Goal: Information Seeking & Learning: Learn about a topic

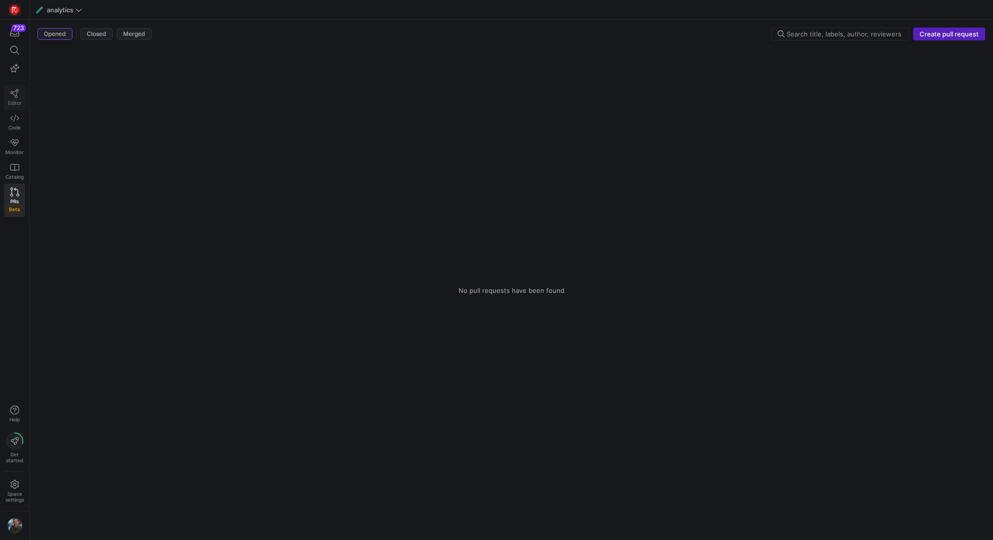
click at [15, 94] on icon at bounding box center [14, 93] width 8 height 9
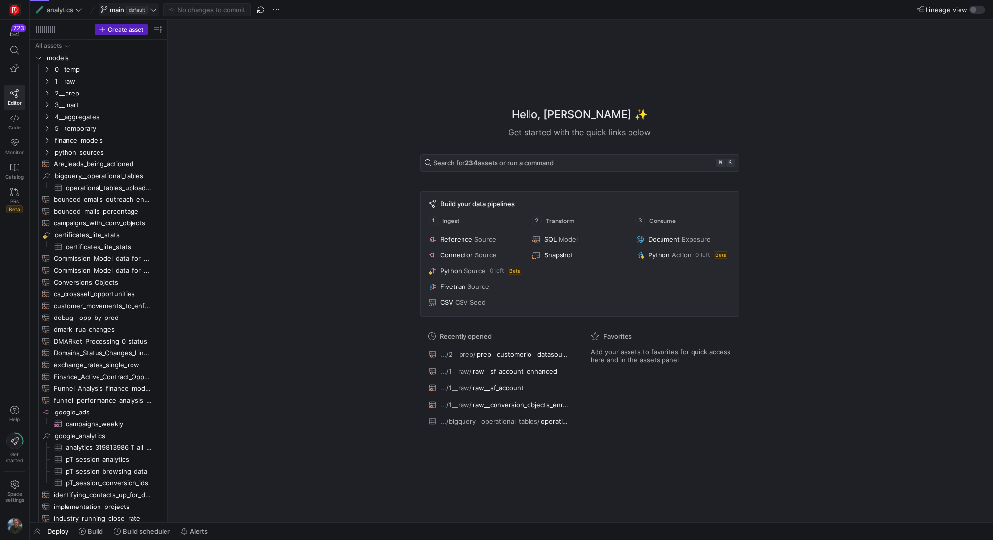
click at [153, 13] on icon at bounding box center [153, 9] width 7 height 7
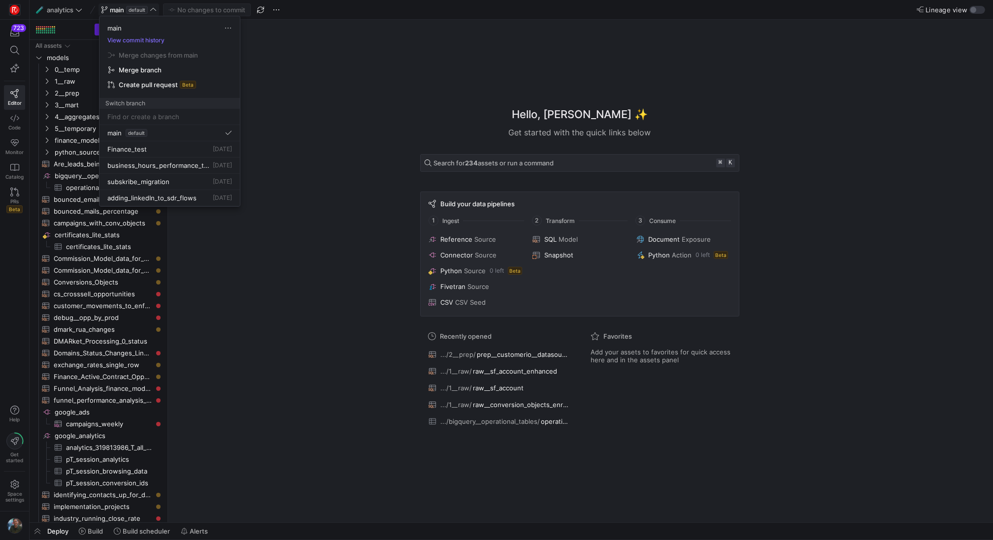
click at [18, 195] on div at bounding box center [496, 270] width 993 height 540
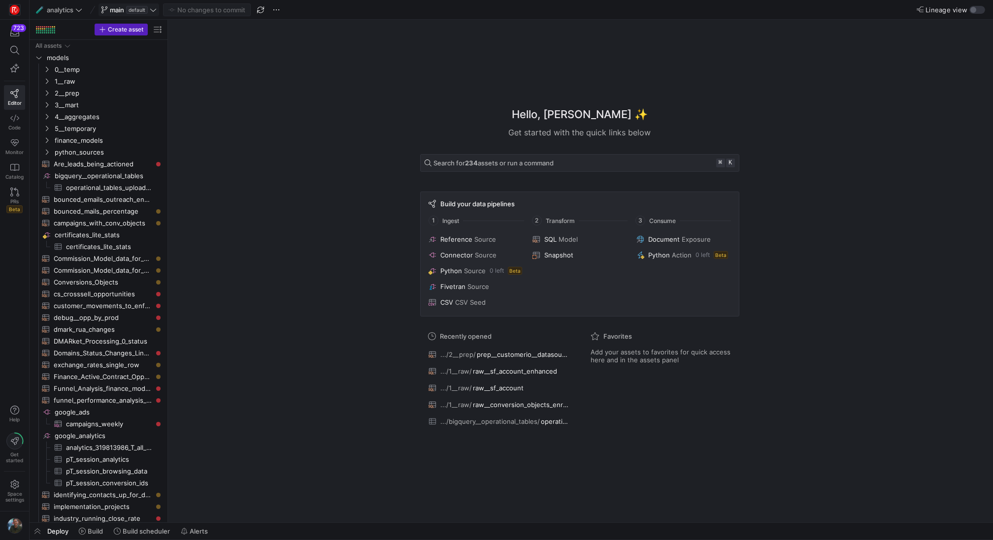
click at [18, 195] on icon at bounding box center [14, 192] width 9 height 9
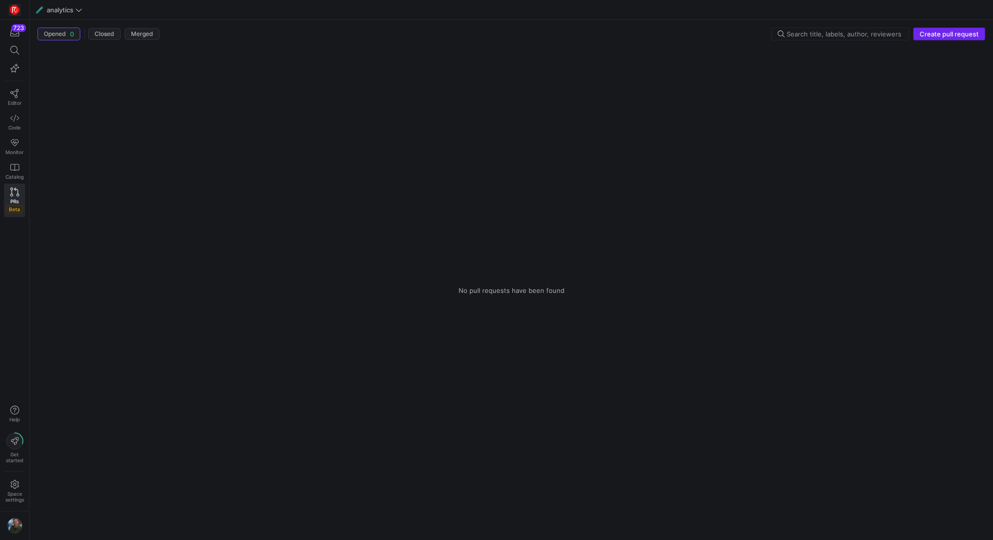
click at [937, 35] on span "Create pull request" at bounding box center [949, 34] width 59 height 8
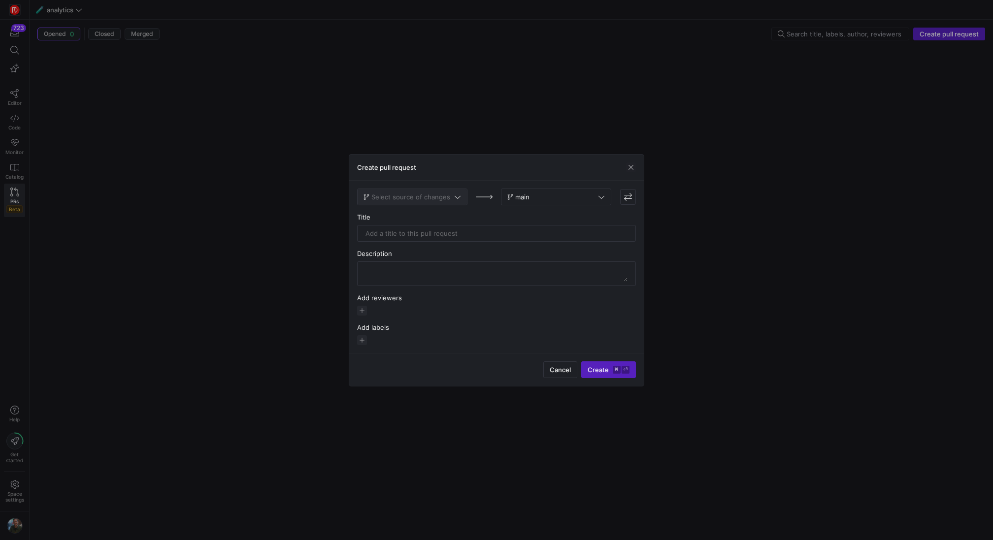
click at [440, 194] on span "Select source of changes" at bounding box center [410, 197] width 79 height 8
click at [382, 307] on div at bounding box center [496, 270] width 993 height 540
click at [556, 369] on span "Cancel" at bounding box center [560, 370] width 21 height 8
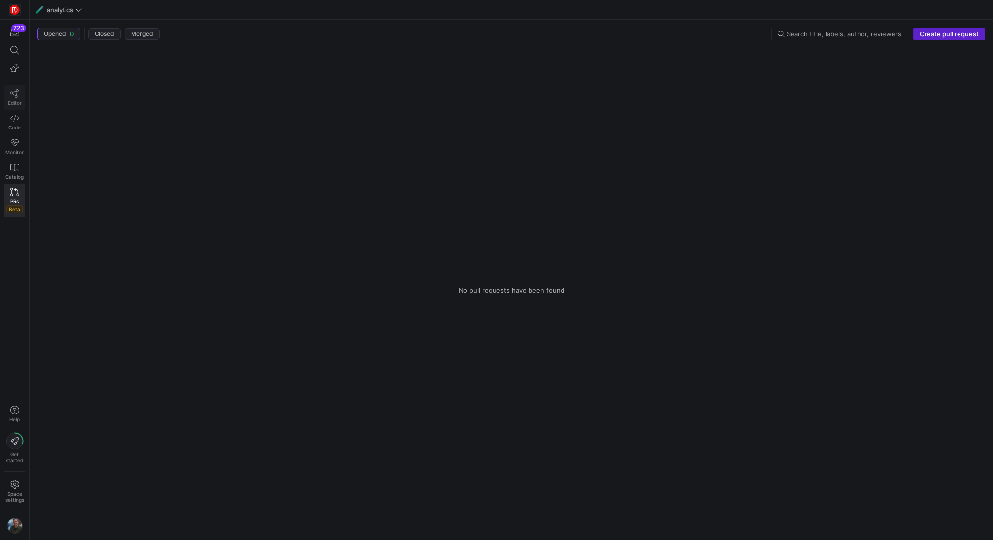
click at [18, 98] on link "Editor" at bounding box center [14, 97] width 21 height 25
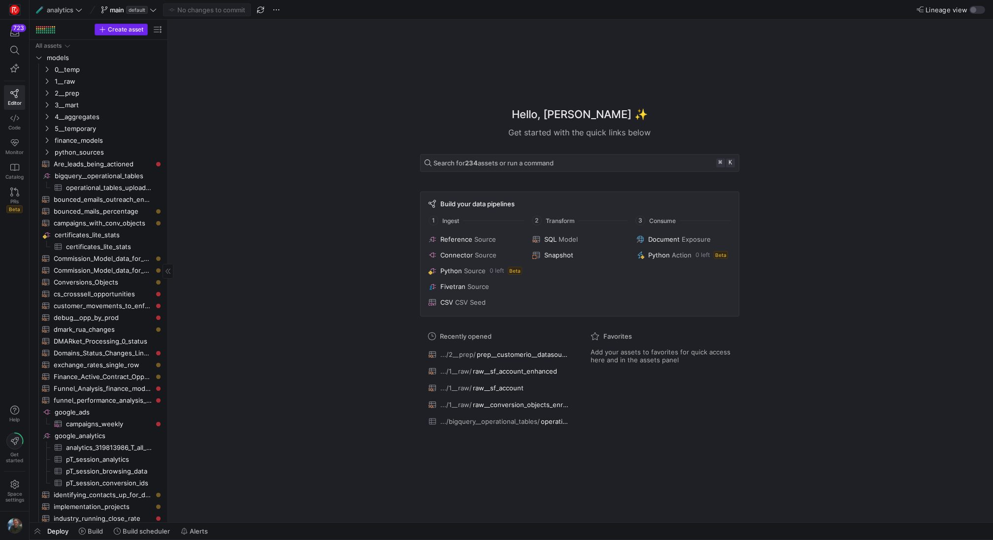
click at [126, 26] on span "button" at bounding box center [121, 29] width 52 height 11
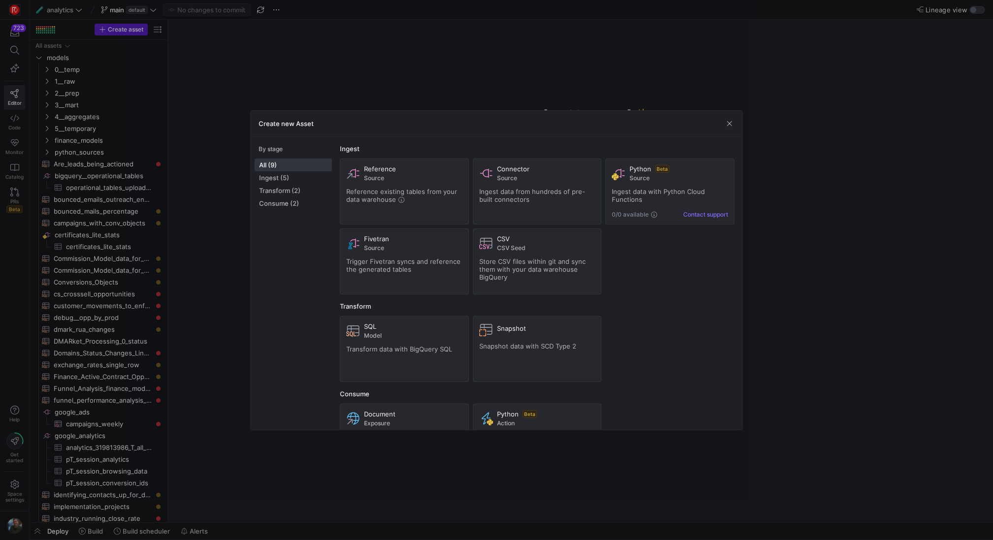
scroll to position [46, 0]
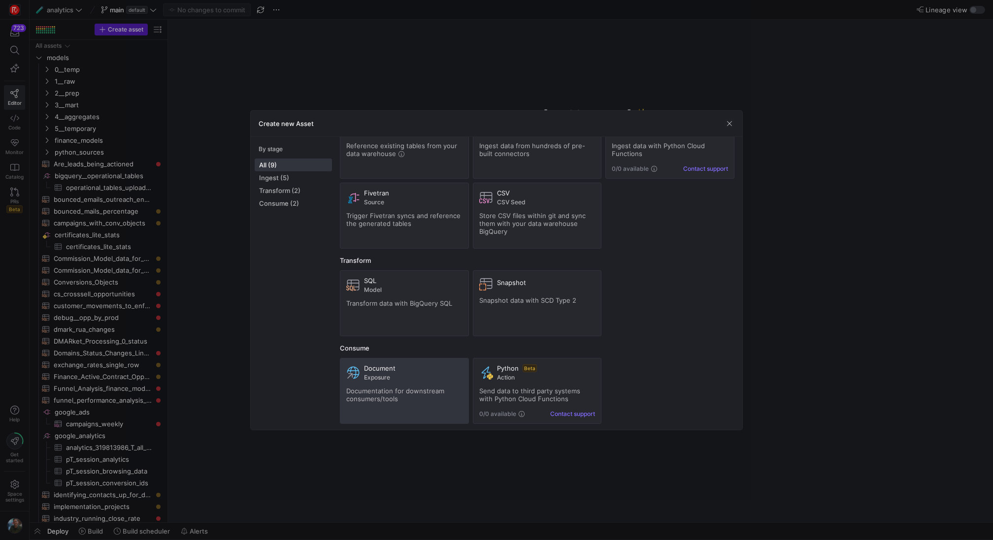
click at [383, 369] on span "Document" at bounding box center [380, 369] width 32 height 8
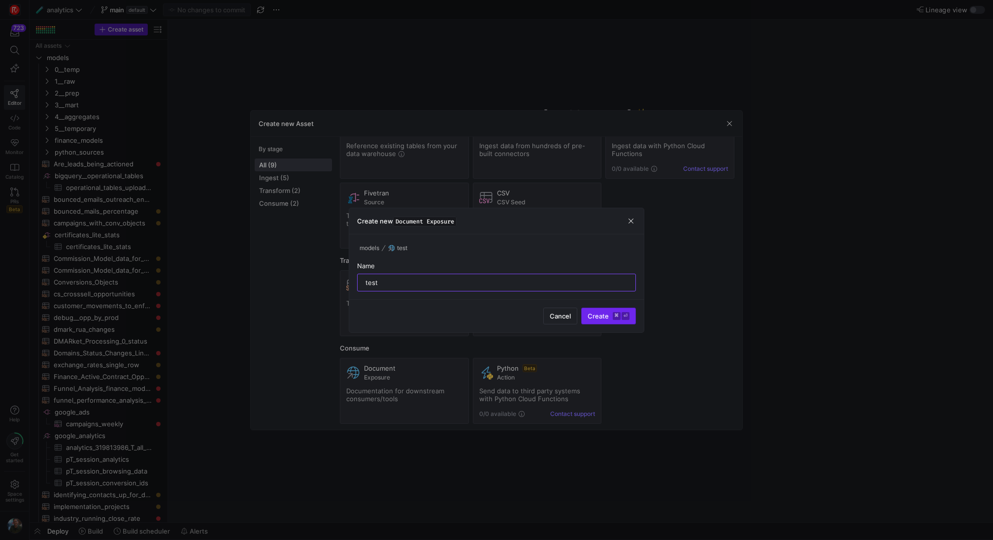
type input "test"
click at [634, 312] on span "submit" at bounding box center [609, 316] width 54 height 16
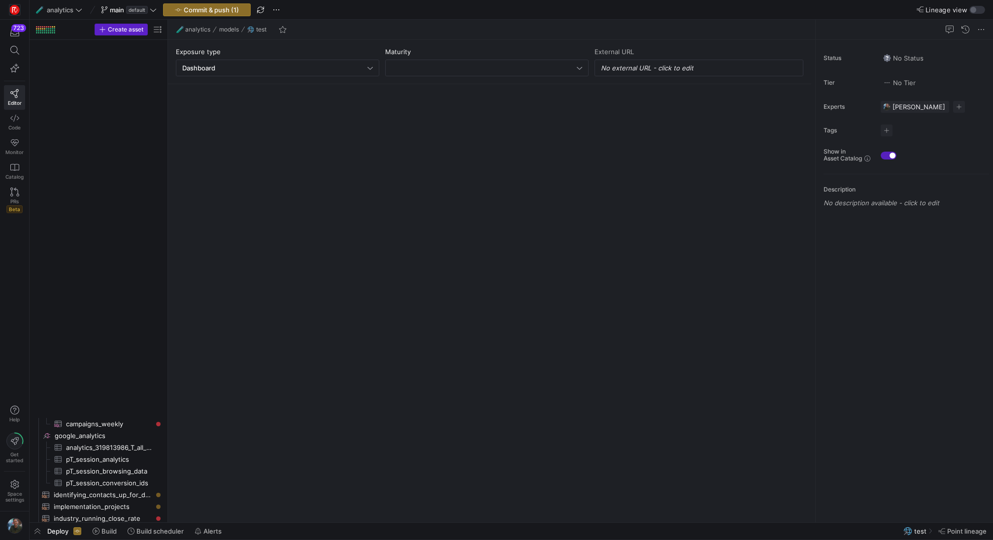
scroll to position [971, 0]
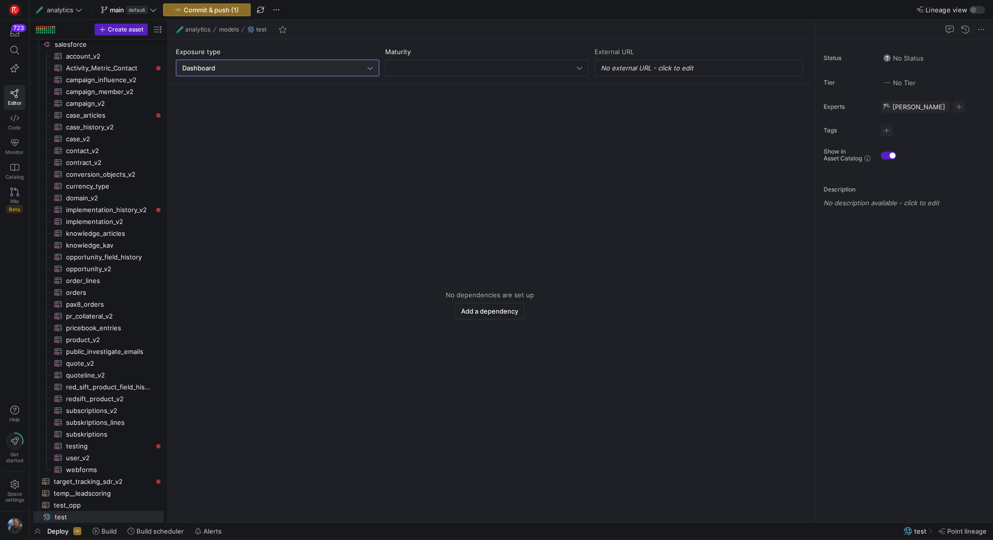
click at [348, 71] on div "Dashboard" at bounding box center [274, 68] width 185 height 8
click at [144, 12] on div at bounding box center [496, 270] width 993 height 540
click at [144, 12] on span "default" at bounding box center [137, 10] width 22 height 8
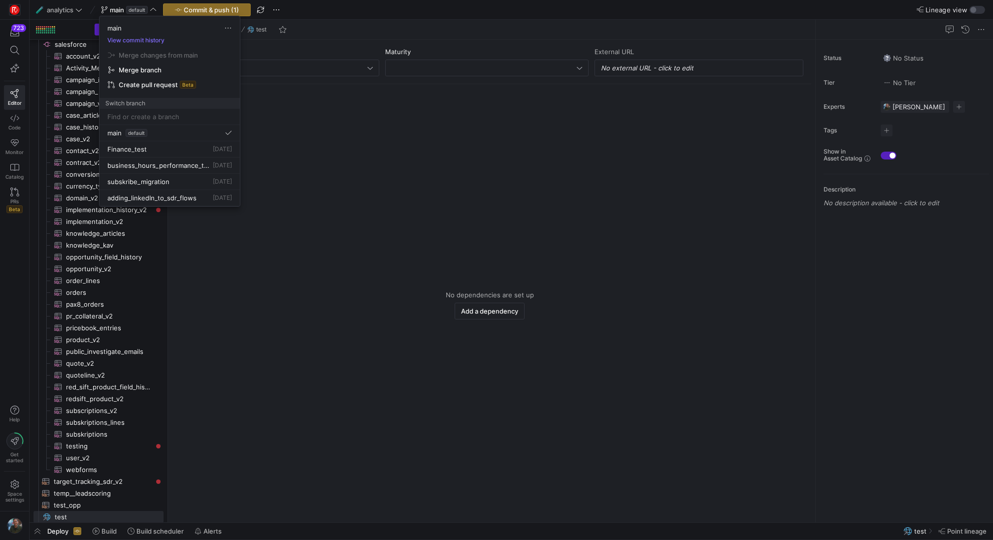
click at [278, 10] on div at bounding box center [496, 270] width 993 height 540
click at [278, 10] on span "button" at bounding box center [276, 10] width 12 height 12
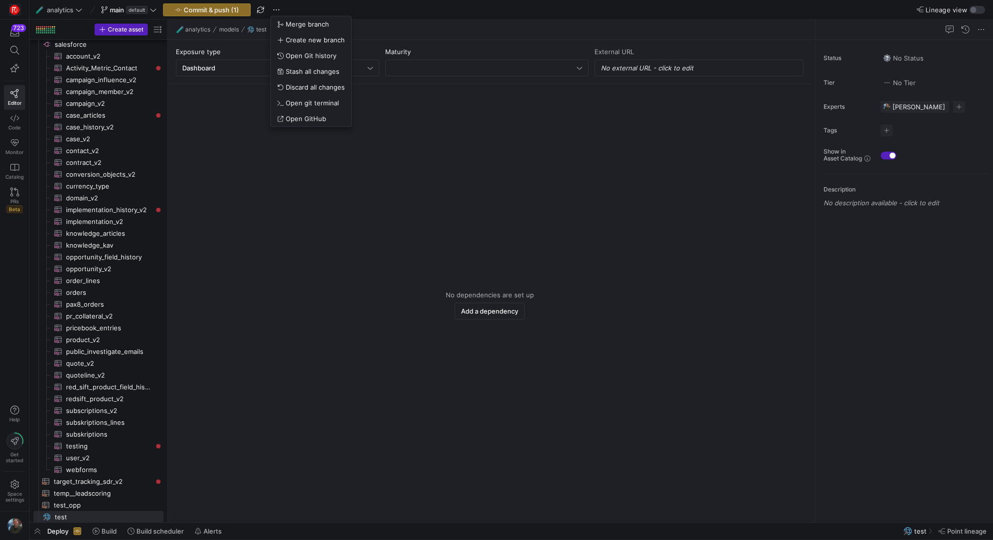
click at [200, 192] on div at bounding box center [496, 270] width 993 height 540
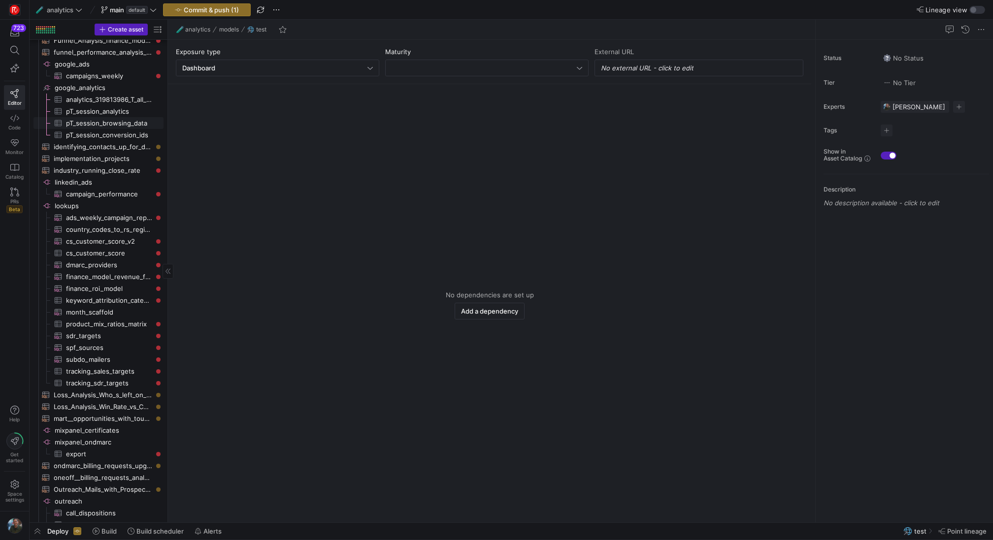
scroll to position [0, 0]
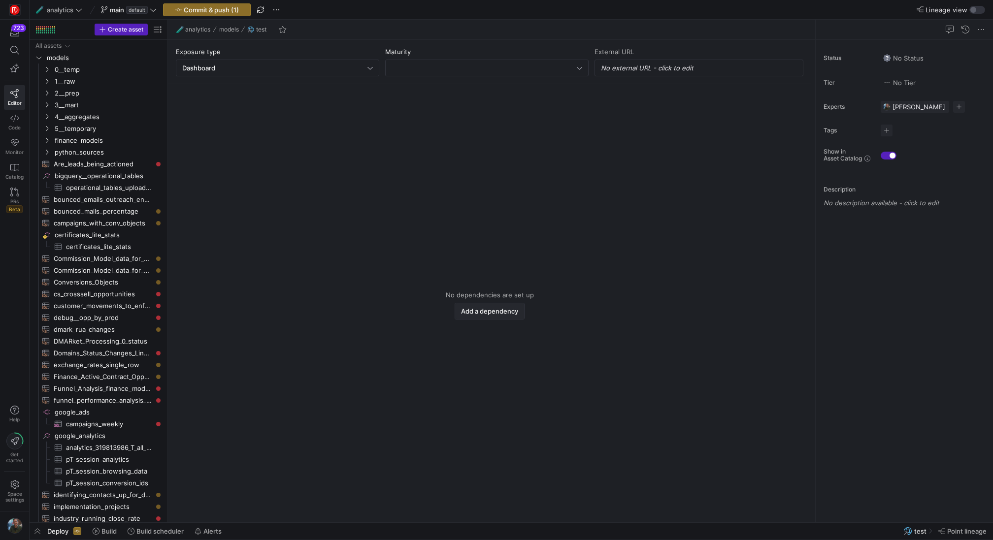
click at [481, 312] on span "Add a dependency" at bounding box center [489, 311] width 57 height 8
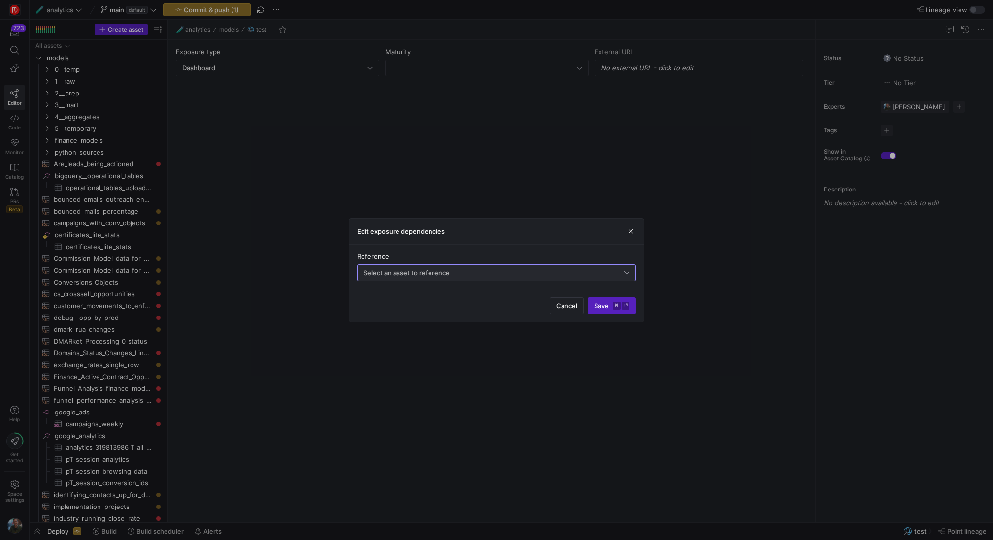
click at [426, 272] on span "Select an asset to reference" at bounding box center [407, 273] width 86 height 8
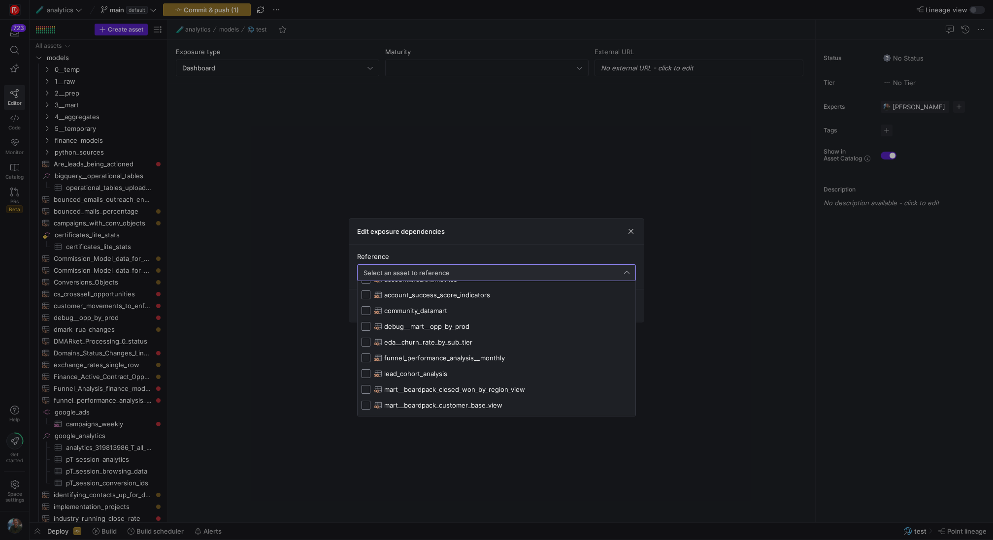
scroll to position [1289, 0]
click at [553, 158] on div at bounding box center [496, 270] width 993 height 540
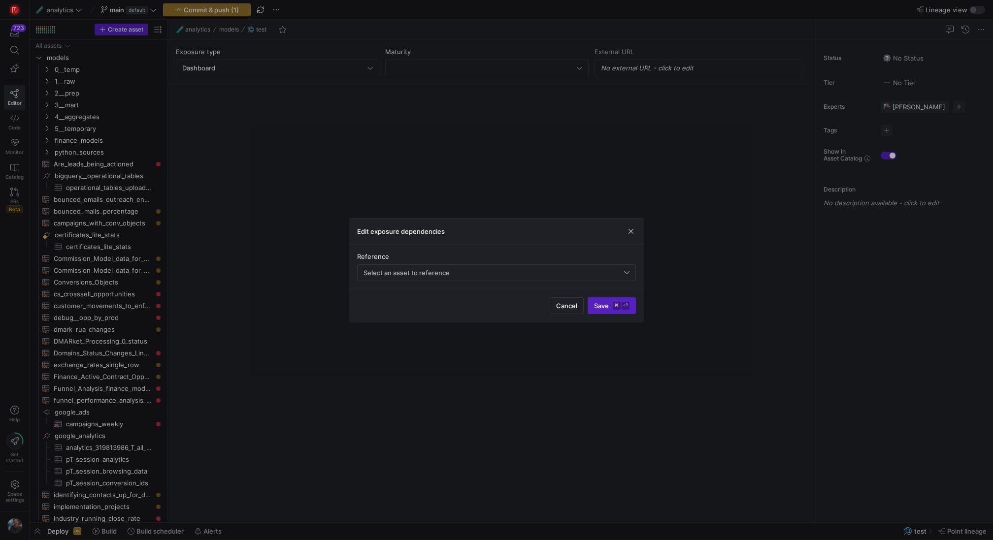
click at [623, 233] on div "Edit exposure dependencies" at bounding box center [496, 232] width 295 height 26
click at [634, 233] on span "button" at bounding box center [631, 232] width 10 height 10
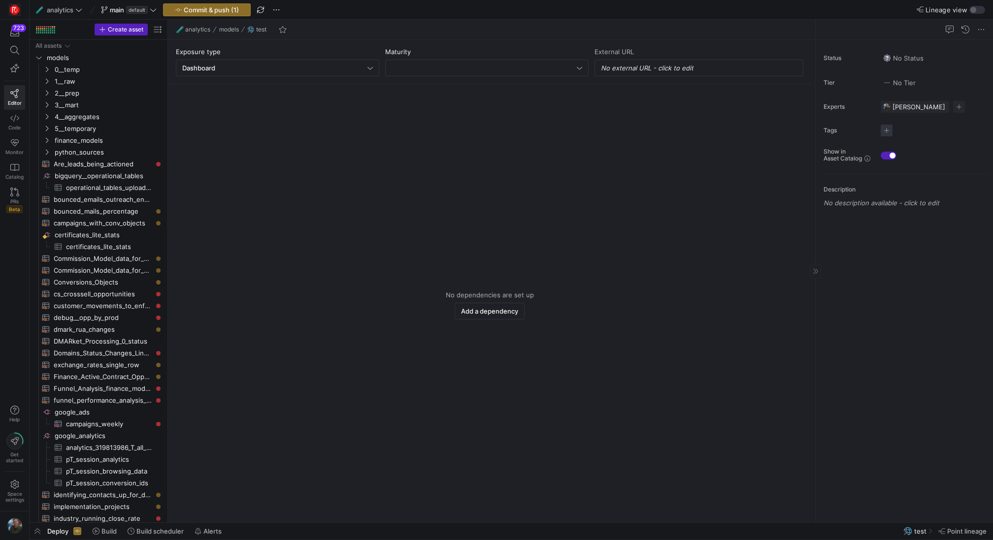
click at [889, 133] on span "button" at bounding box center [887, 131] width 12 height 12
click at [761, 86] on div at bounding box center [496, 270] width 993 height 540
click at [891, 55] on span "No Status" at bounding box center [903, 58] width 40 height 8
click at [135, 166] on div at bounding box center [496, 270] width 993 height 540
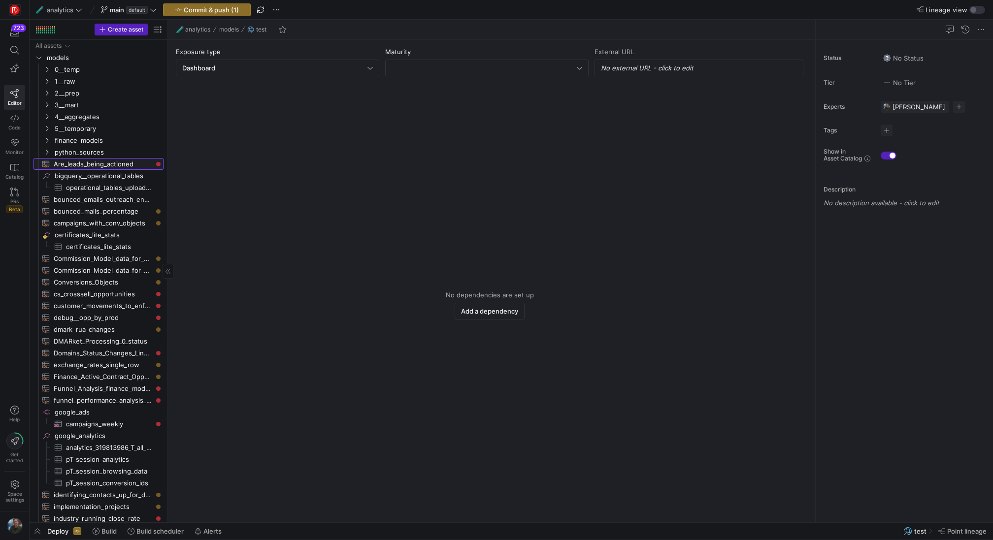
click at [122, 163] on span "Are_leads_being_actioned​​​​​​​​​​" at bounding box center [103, 164] width 99 height 11
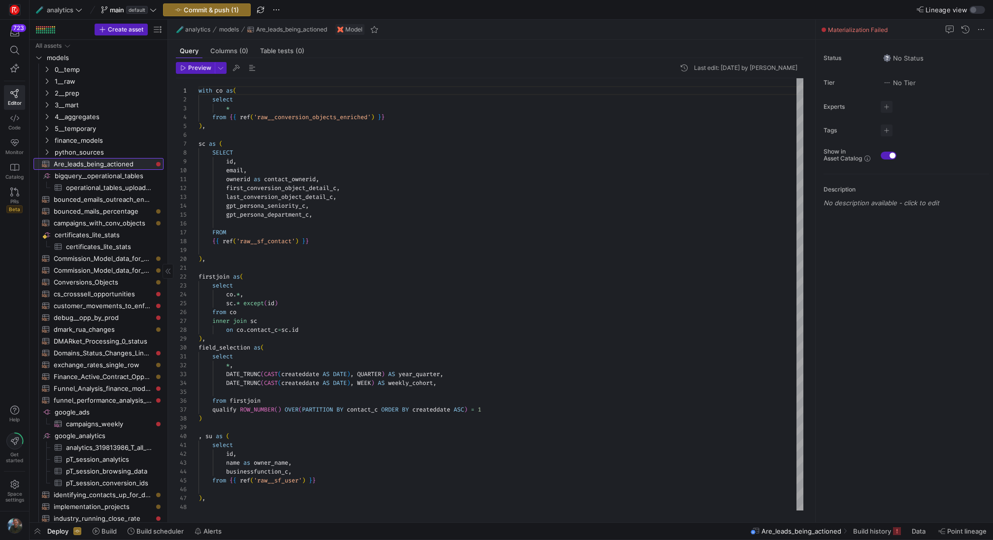
scroll to position [89, 0]
click at [905, 61] on span "No Status" at bounding box center [903, 58] width 40 height 8
click at [858, 105] on span "Deprecated" at bounding box center [851, 105] width 36 height 8
click at [930, 261] on div "Status Deprecated Tier No Tier Experts No expert s Tags No tags Show in Asset C…" at bounding box center [904, 281] width 177 height 483
click at [88, 106] on span "3__mart" at bounding box center [97, 105] width 84 height 11
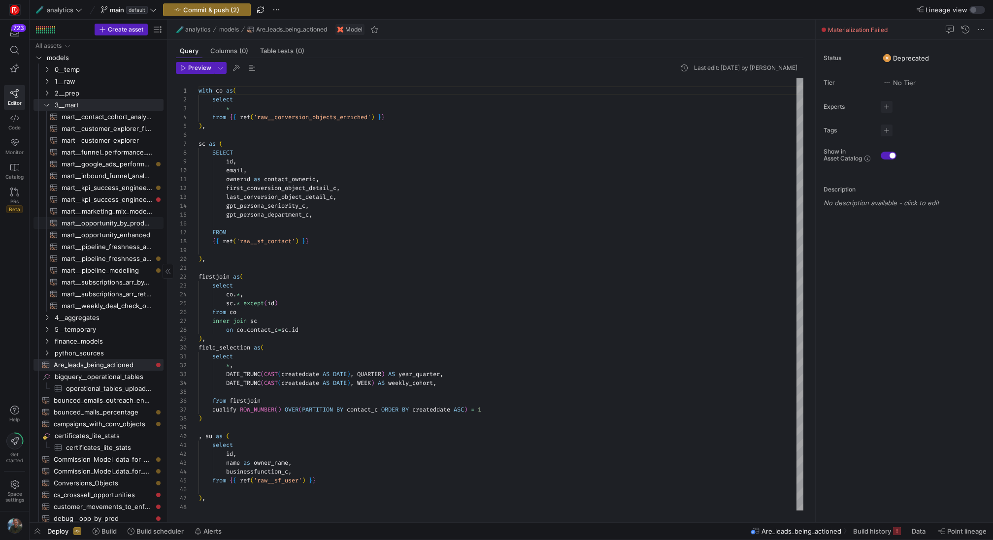
click at [135, 222] on span "mart__opportunity_by_product_line​​​​​​​​​​" at bounding box center [107, 223] width 91 height 11
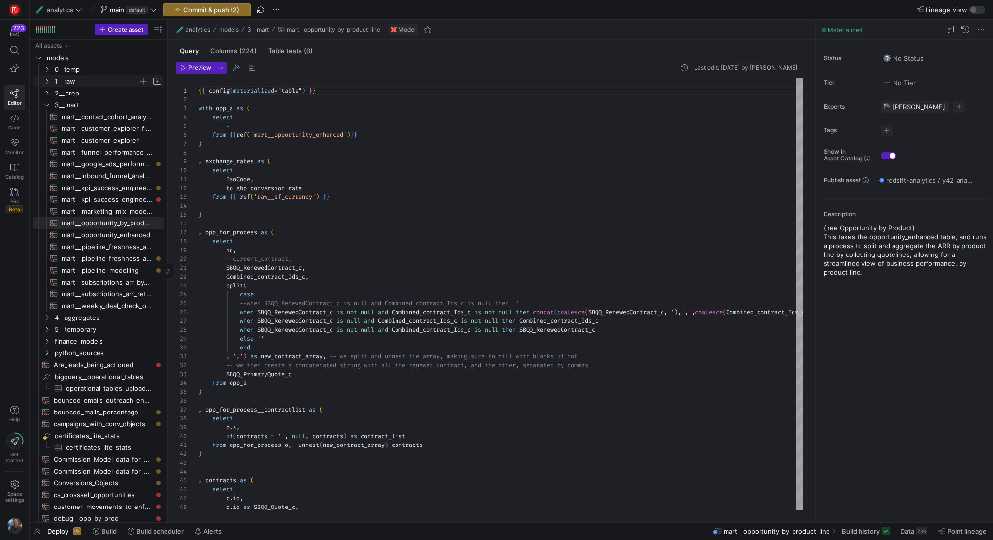
click at [107, 82] on span "1__raw" at bounding box center [97, 81] width 84 height 11
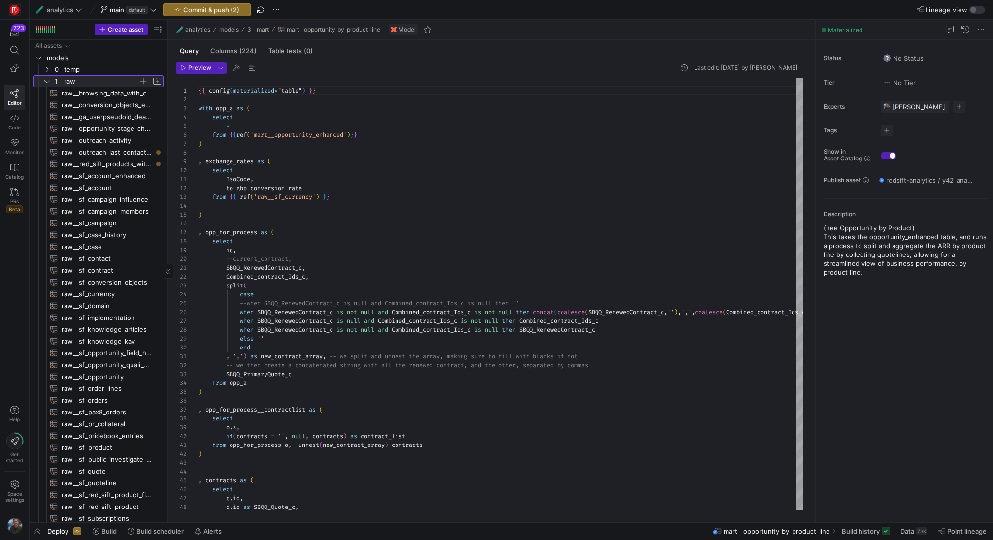
click at [97, 80] on span "1__raw" at bounding box center [97, 81] width 84 height 11
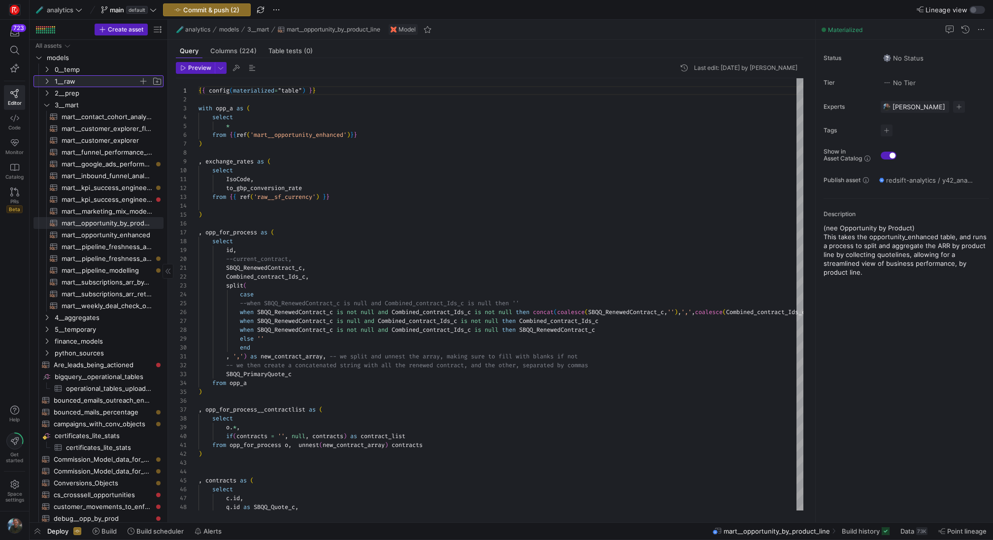
click at [97, 80] on span "1__raw" at bounding box center [97, 81] width 84 height 11
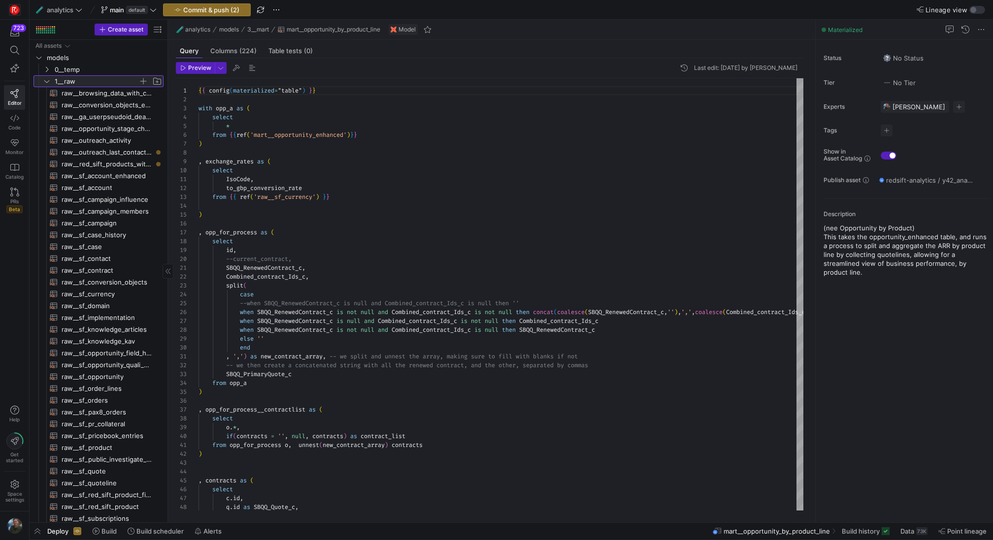
click at [97, 80] on span "1__raw" at bounding box center [97, 81] width 84 height 11
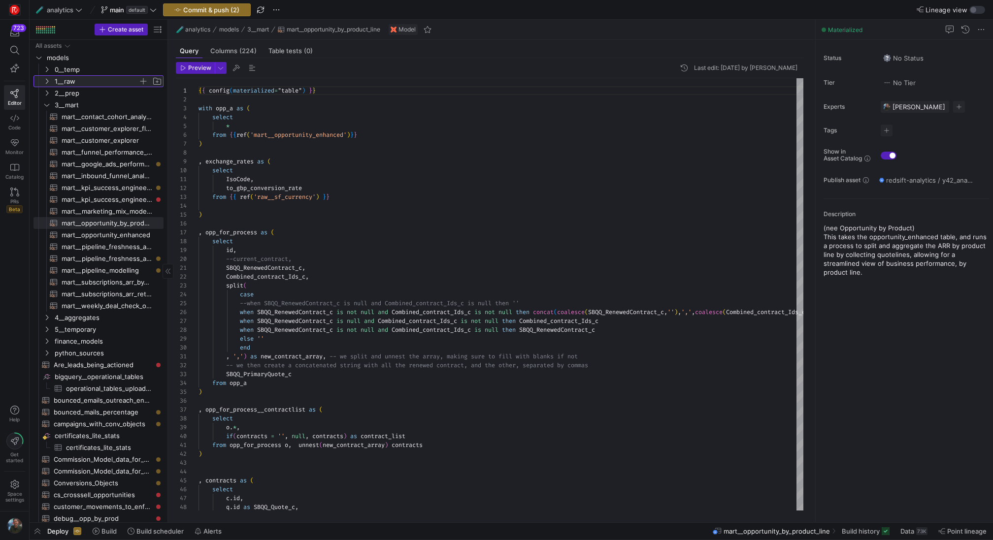
click at [97, 80] on span "1__raw" at bounding box center [97, 81] width 84 height 11
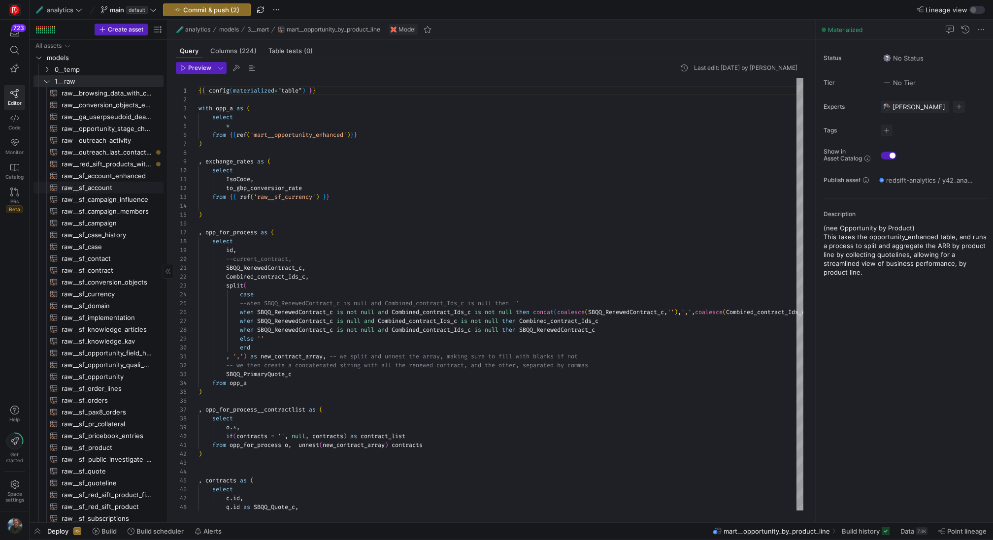
click at [129, 186] on span "raw__sf_account​​​​​​​​​​" at bounding box center [107, 187] width 91 height 11
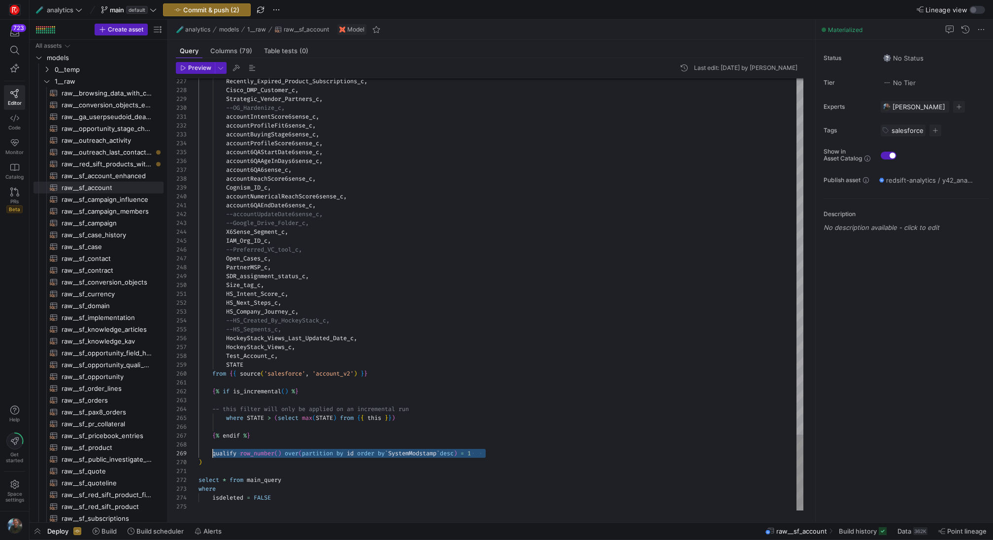
scroll to position [71, 11]
drag, startPoint x: 501, startPoint y: 454, endPoint x: 207, endPoint y: 452, distance: 293.6
click at [108, 171] on span "raw__sf_account_enhanced​​​​​​​​​​" at bounding box center [107, 175] width 91 height 11
type textarea "{{ config(materialized="table") }} with acc as ( SELECT * except(IsDeleted) FRO…"
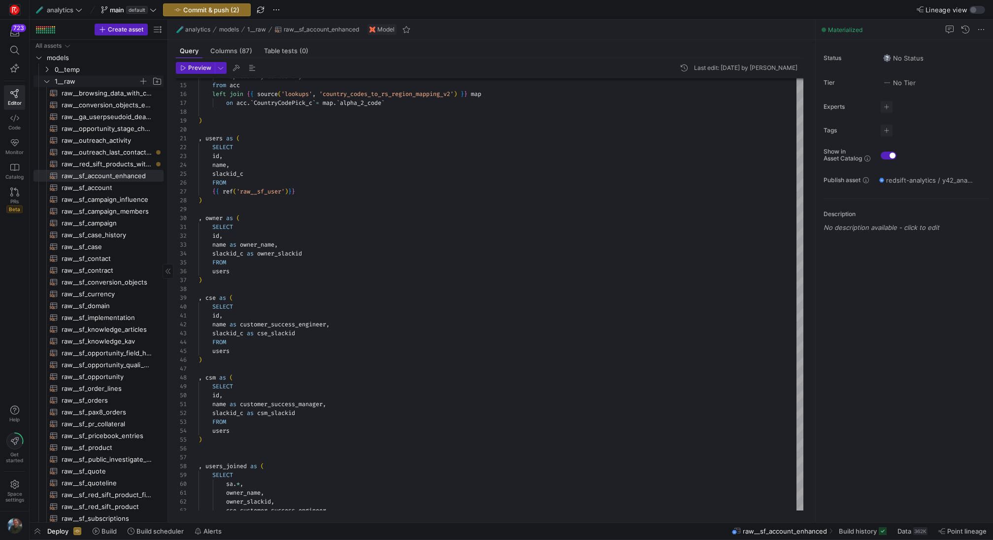
click at [86, 80] on span "1__raw" at bounding box center [97, 81] width 84 height 11
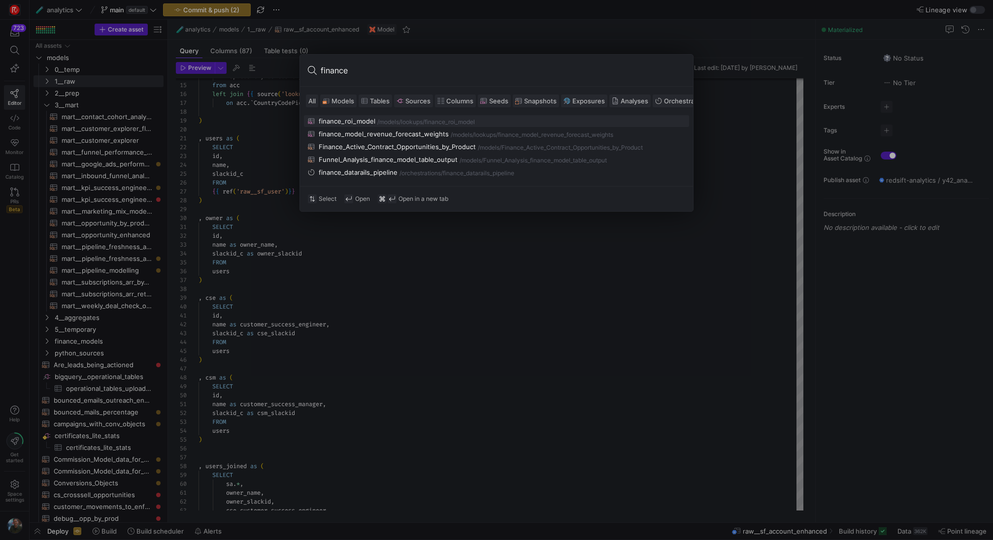
type input "finance"
click at [377, 101] on span "Tables" at bounding box center [380, 101] width 20 height 8
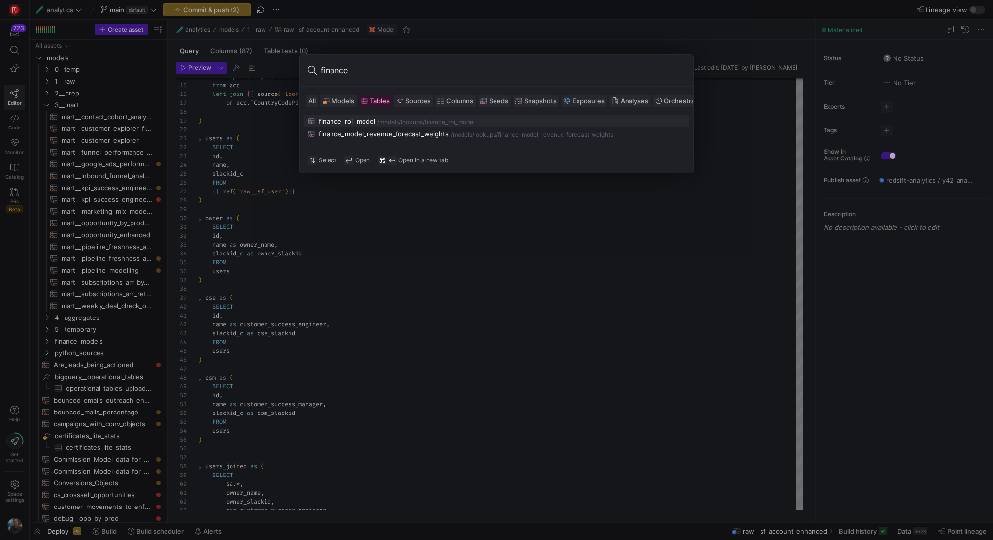
click at [422, 102] on span "Sources" at bounding box center [417, 101] width 25 height 8
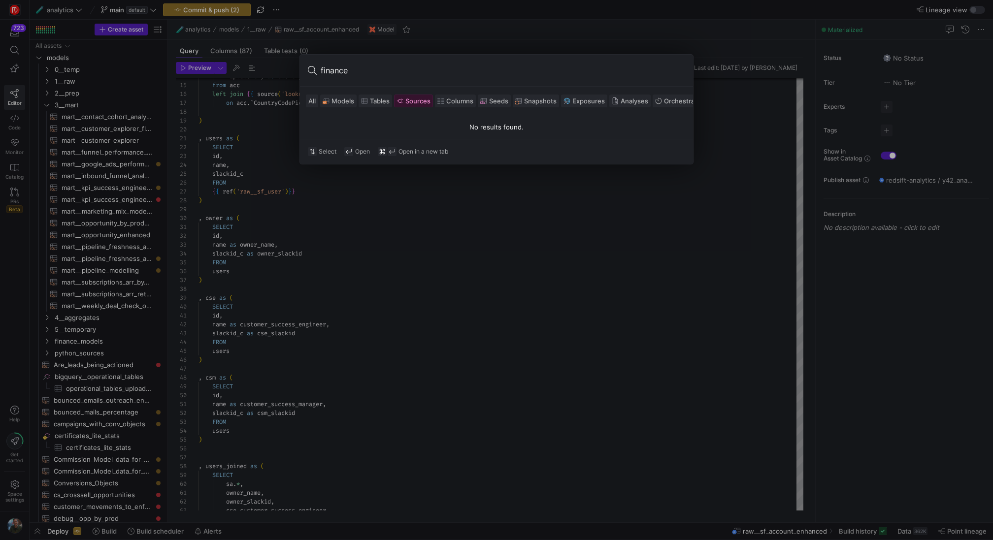
click at [450, 98] on span "Columns" at bounding box center [459, 101] width 27 height 8
click at [353, 97] on span at bounding box center [338, 101] width 35 height 12
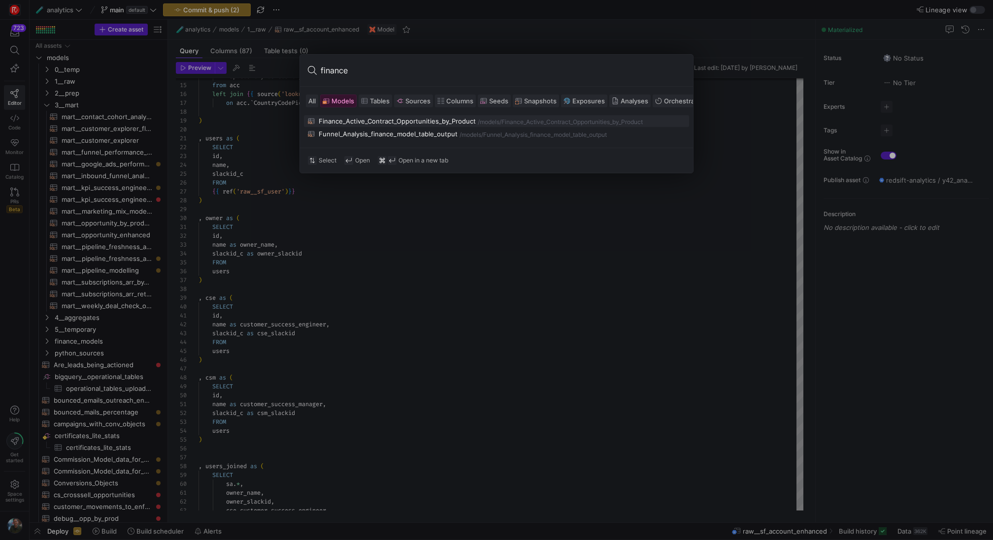
click at [381, 100] on span "Tables" at bounding box center [380, 101] width 20 height 8
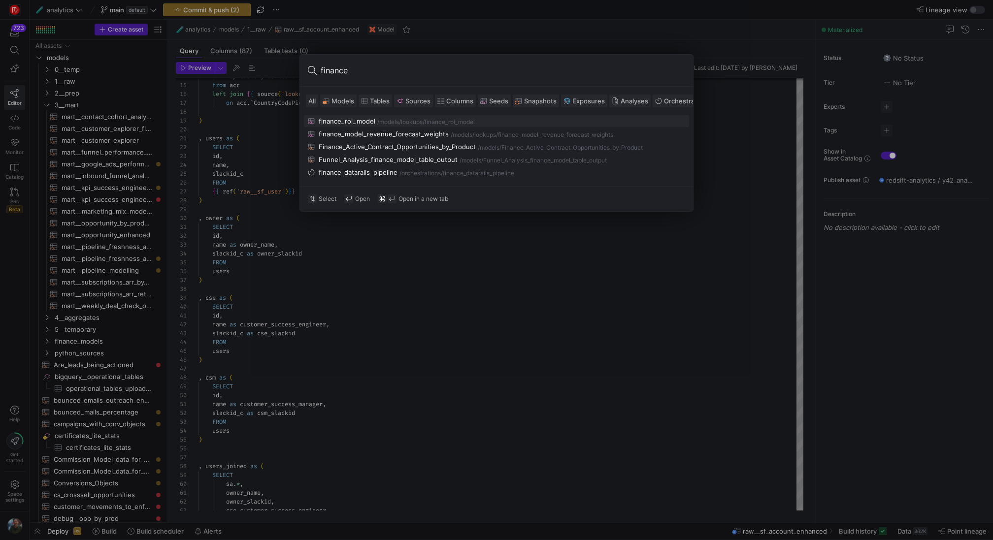
click at [484, 279] on div at bounding box center [496, 270] width 993 height 540
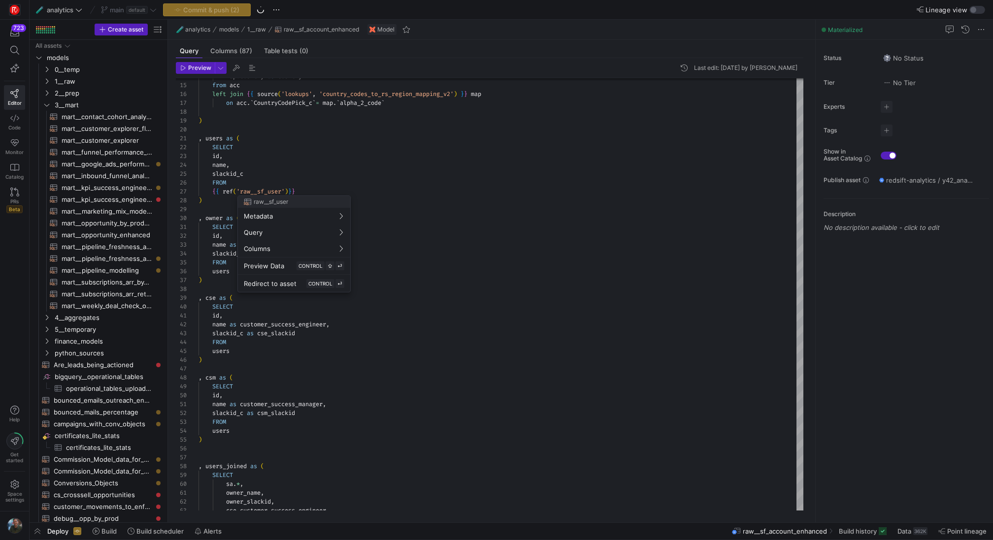
click at [454, 401] on div at bounding box center [496, 270] width 993 height 540
click at [217, 531] on span "Alerts" at bounding box center [212, 532] width 18 height 8
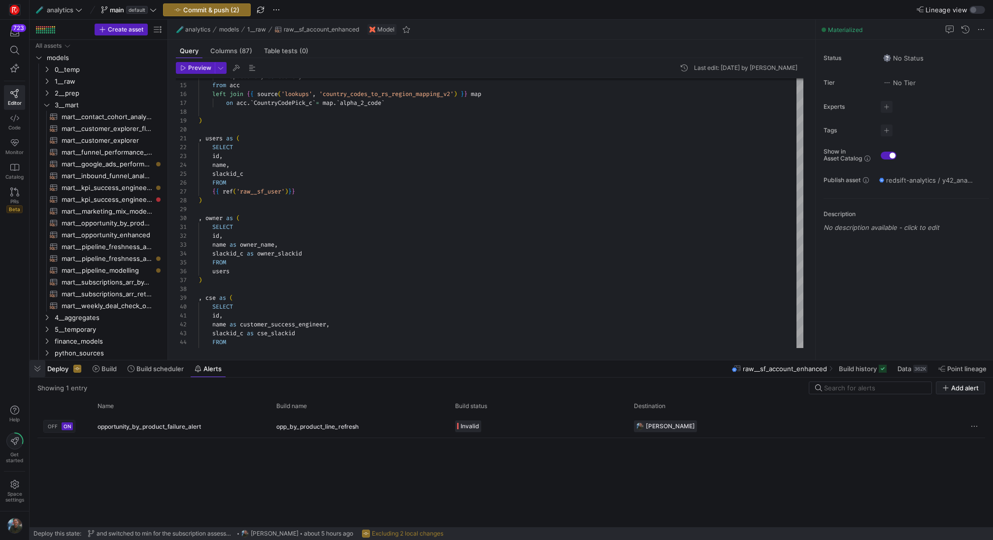
click at [40, 369] on span "button" at bounding box center [38, 369] width 16 height 17
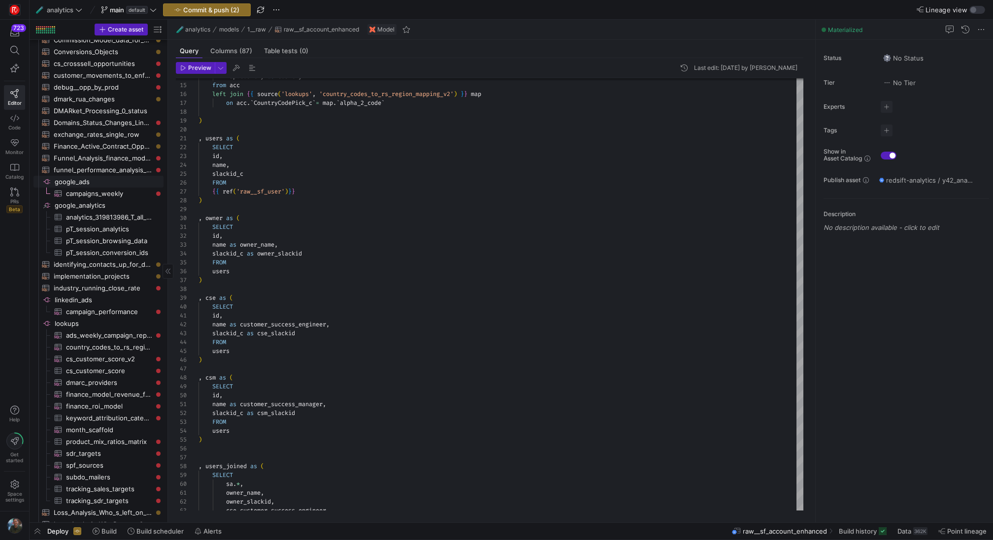
scroll to position [516, 0]
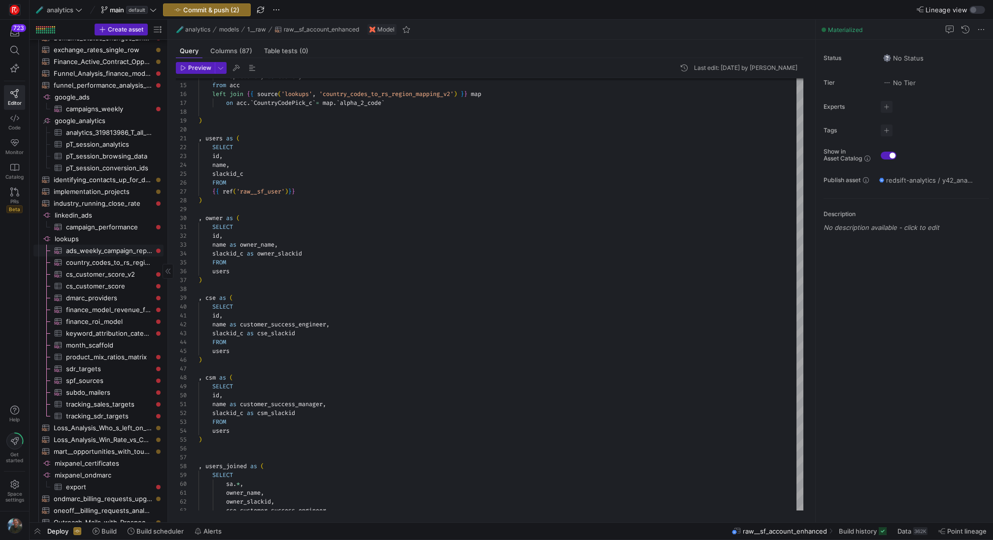
click at [141, 252] on span "ads_weekly_campaign_report_v2​​​​​​​​​" at bounding box center [109, 250] width 86 height 11
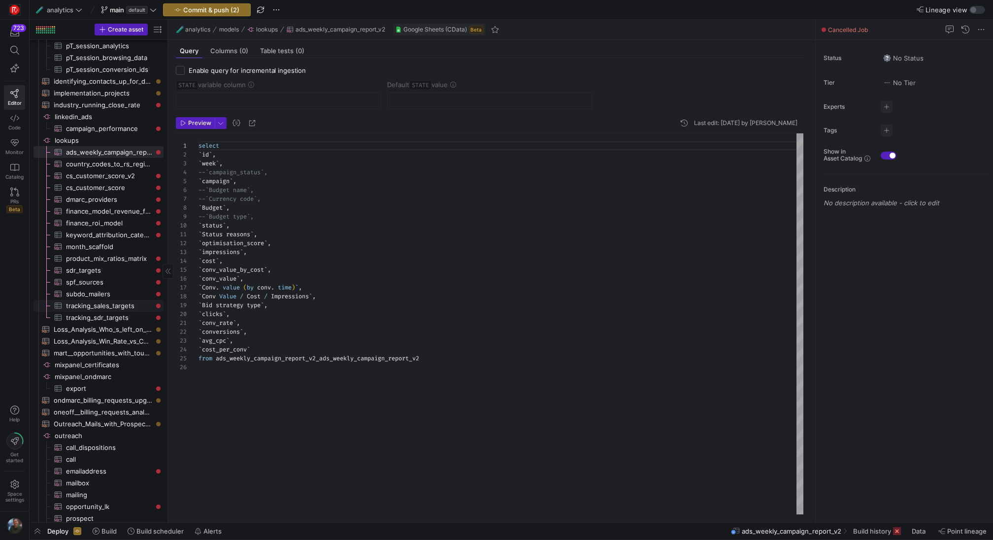
scroll to position [617, 0]
click at [128, 218] on span "finance_roi_model​​​​​​​​​" at bounding box center [109, 221] width 86 height 11
type textarea "select * from sys_tables order by tablename desc --where tablename like '%ROI%'"
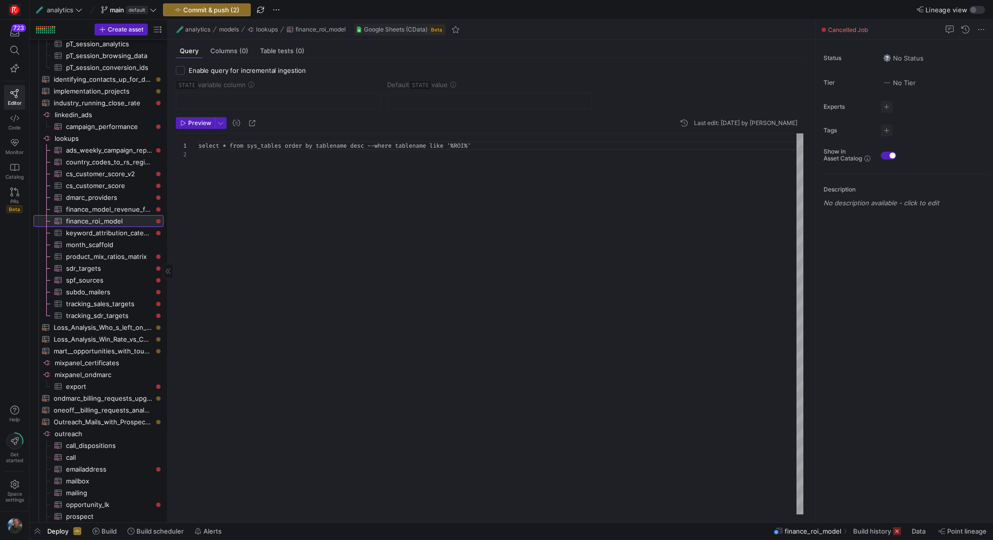
scroll to position [9, 0]
click at [207, 125] on span "Preview" at bounding box center [199, 123] width 23 height 7
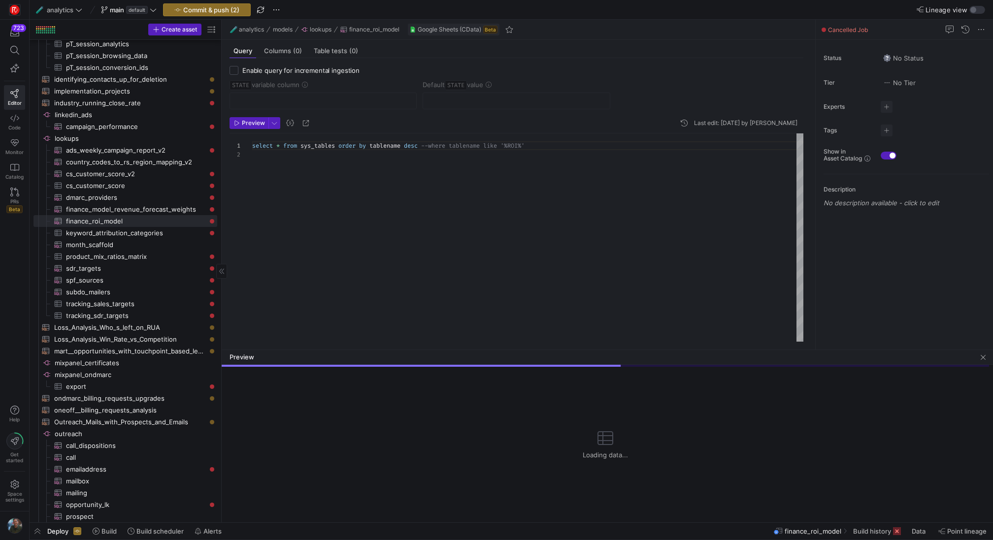
drag, startPoint x: 167, startPoint y: 202, endPoint x: 221, endPoint y: 203, distance: 53.7
click at [221, 203] on div at bounding box center [221, 271] width 0 height 503
click at [210, 29] on span "button" at bounding box center [211, 30] width 12 height 12
click at [240, 71] on label "Last build status" at bounding box center [264, 71] width 57 height 8
click at [236, 71] on input "Last build status" at bounding box center [232, 71] width 8 height 8
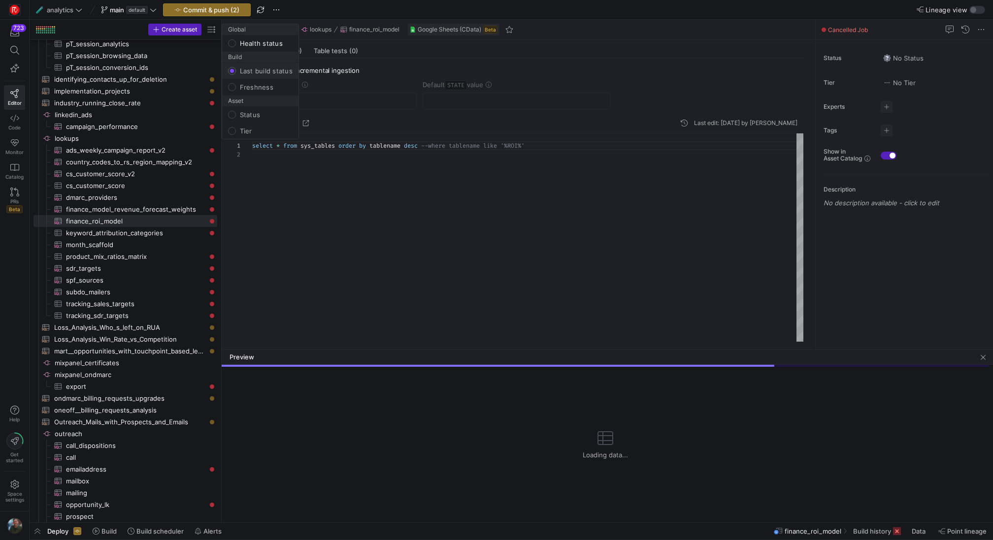
radio input "false"
radio input "true"
click at [191, 88] on div at bounding box center [496, 270] width 993 height 540
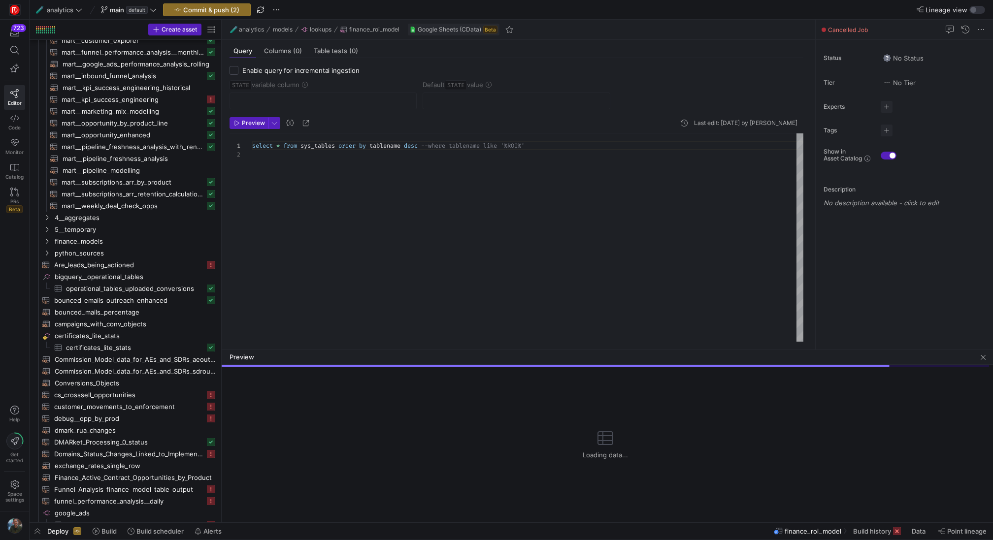
scroll to position [0, 0]
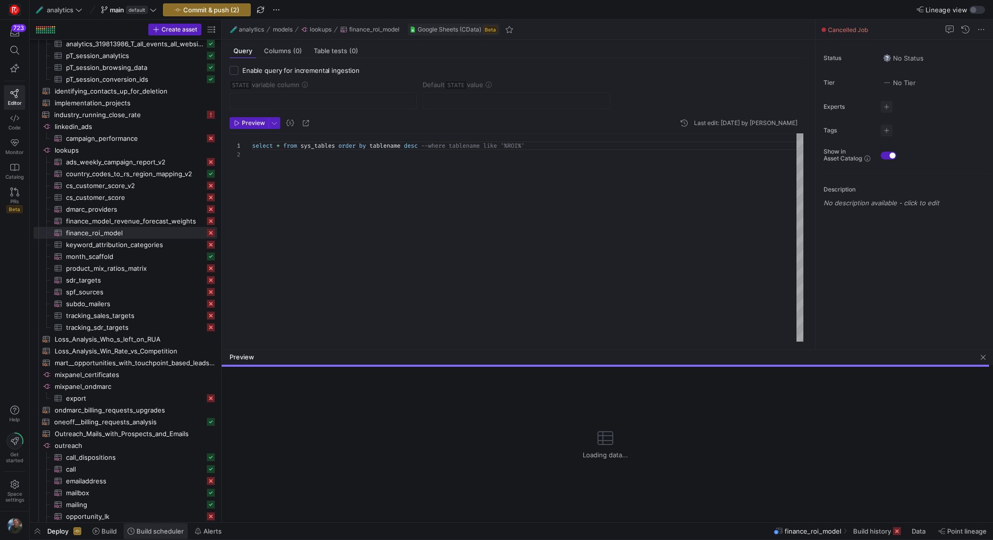
click at [146, 527] on span at bounding box center [156, 532] width 64 height 16
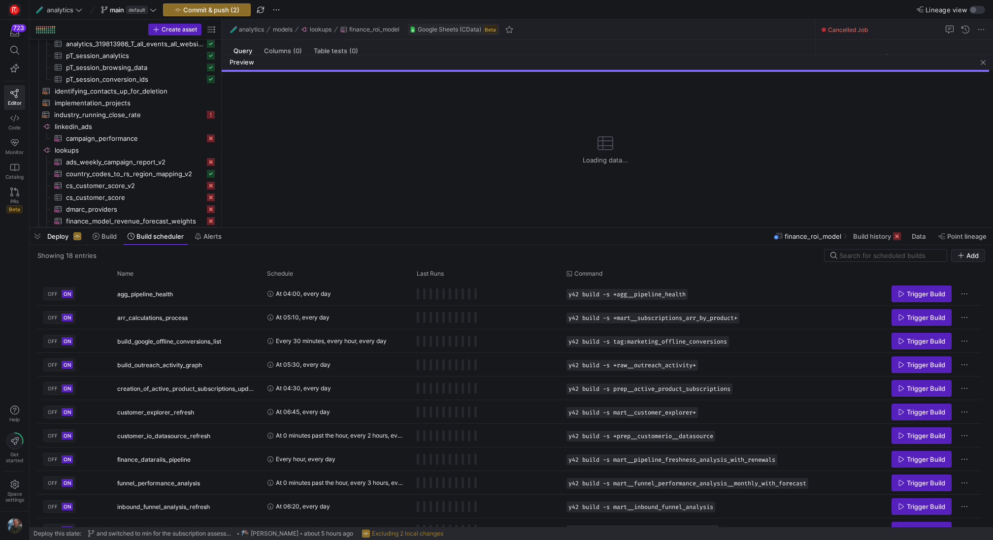
drag, startPoint x: 369, startPoint y: 358, endPoint x: 362, endPoint y: 226, distance: 132.7
click at [362, 226] on div at bounding box center [512, 228] width 964 height 4
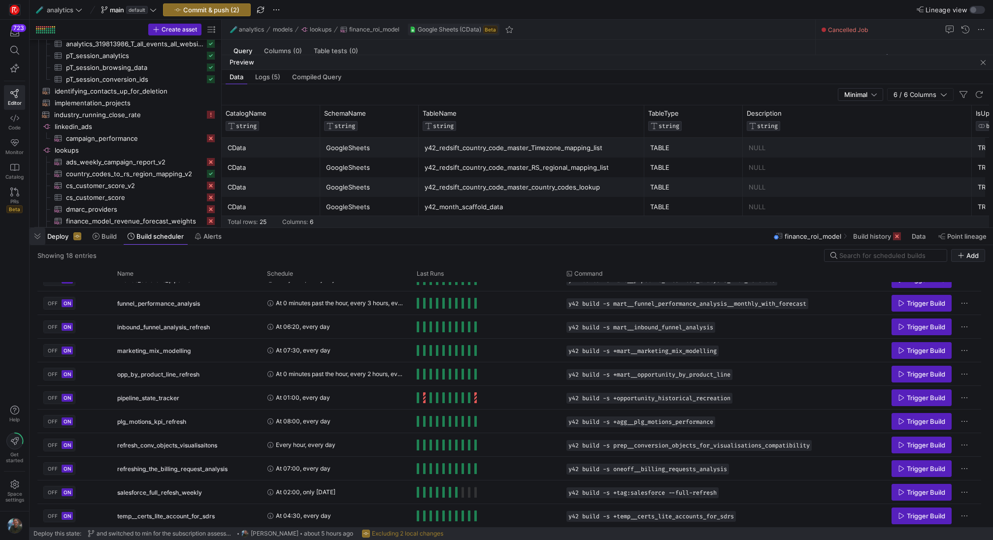
click at [40, 243] on span "button" at bounding box center [38, 236] width 16 height 17
